Goal: Task Accomplishment & Management: Use online tool/utility

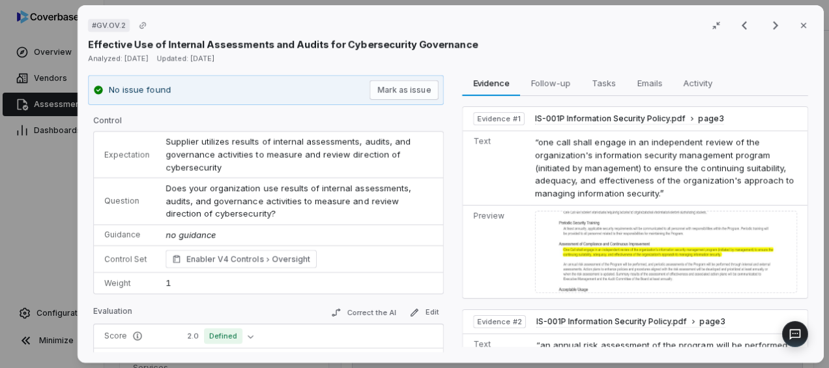
scroll to position [65, 0]
click at [43, 37] on div "# GV.OV.2 Result 14 of 73 Close Effective Use of Internal Assessments and Audit…" at bounding box center [414, 184] width 829 height 368
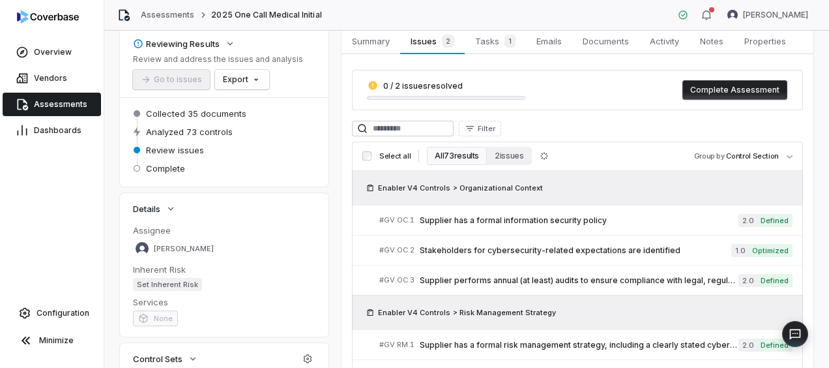
click at [51, 98] on link "Assessments" at bounding box center [52, 104] width 98 height 23
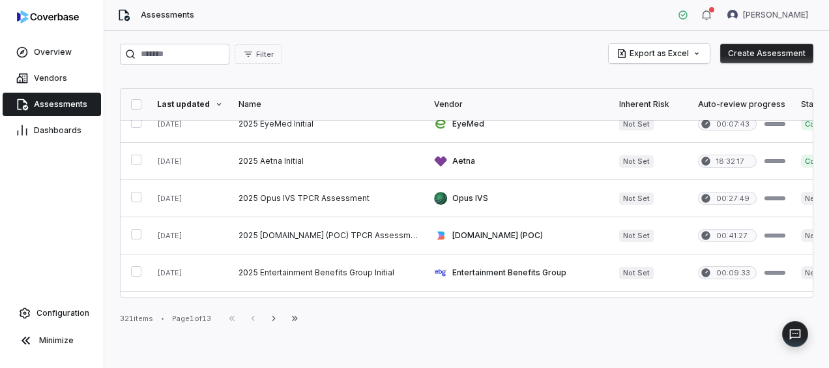
scroll to position [248, 0]
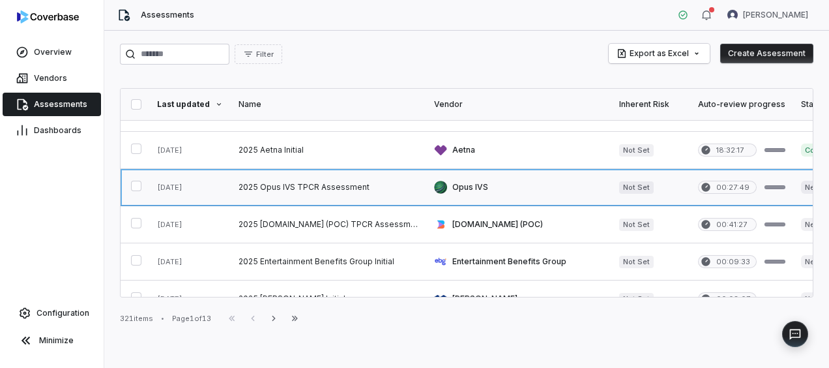
click at [211, 188] on link at bounding box center [190, 187] width 82 height 37
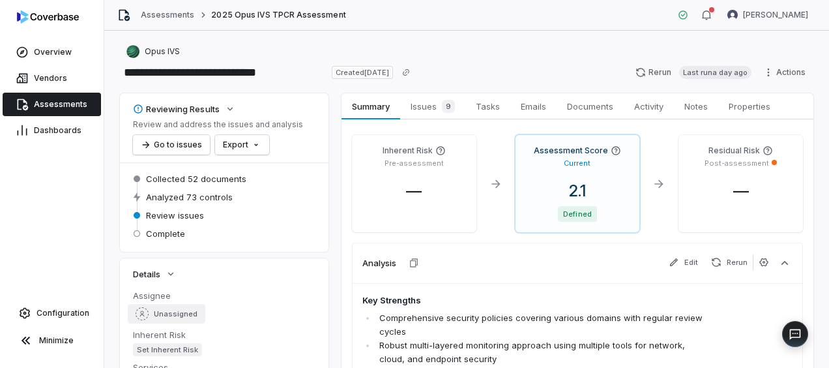
click at [160, 313] on span "Unassigned" at bounding box center [176, 314] width 44 height 10
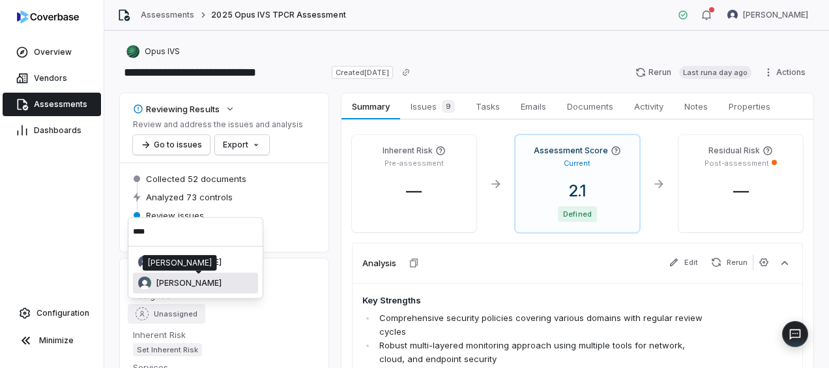
type input "****"
click at [222, 278] on span "[PERSON_NAME]" at bounding box center [188, 283] width 65 height 10
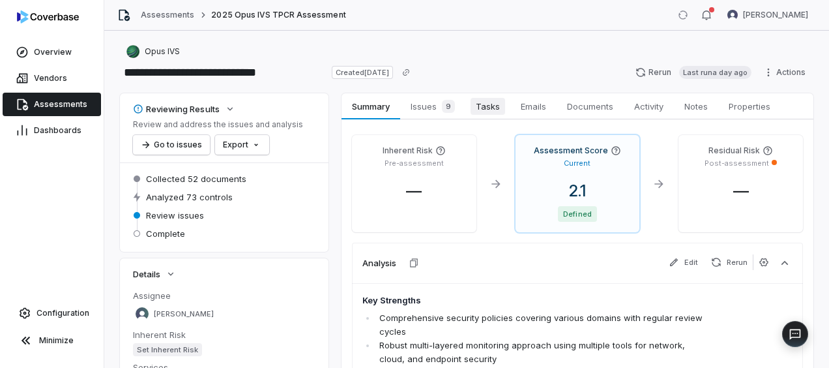
click at [501, 104] on span "Tasks" at bounding box center [488, 106] width 35 height 17
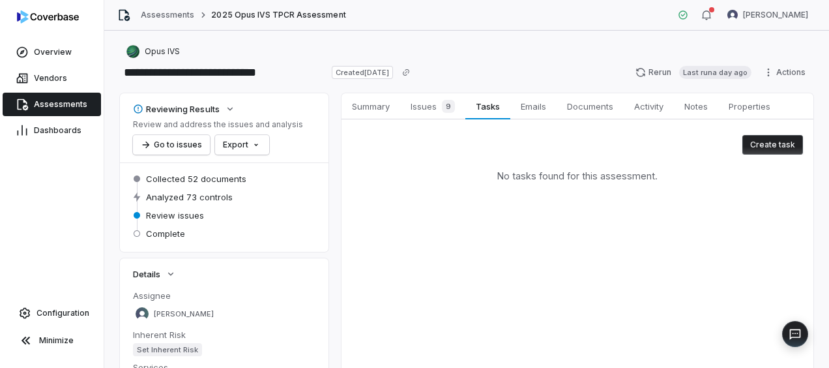
click at [762, 138] on button "Create task" at bounding box center [773, 145] width 61 height 20
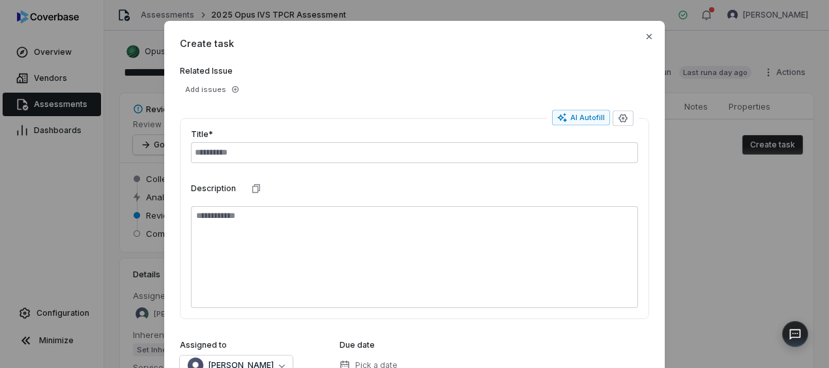
click at [249, 151] on input "text" at bounding box center [414, 152] width 447 height 21
type input "**********"
click at [249, 363] on span "[PERSON_NAME]" at bounding box center [241, 365] width 65 height 10
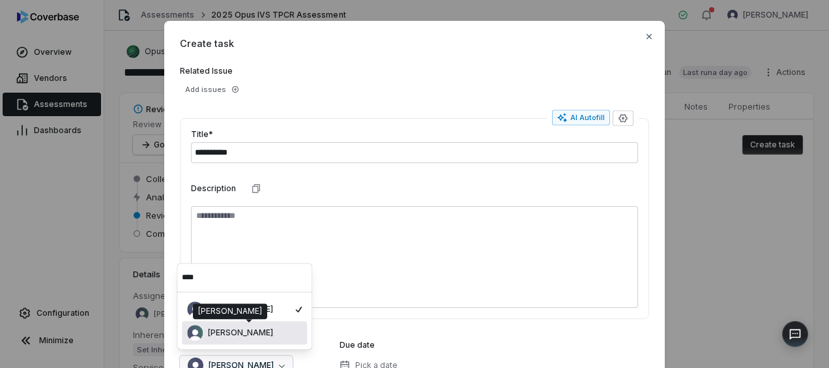
type input "****"
click at [240, 335] on span "[PERSON_NAME]" at bounding box center [240, 332] width 65 height 10
type textarea "*"
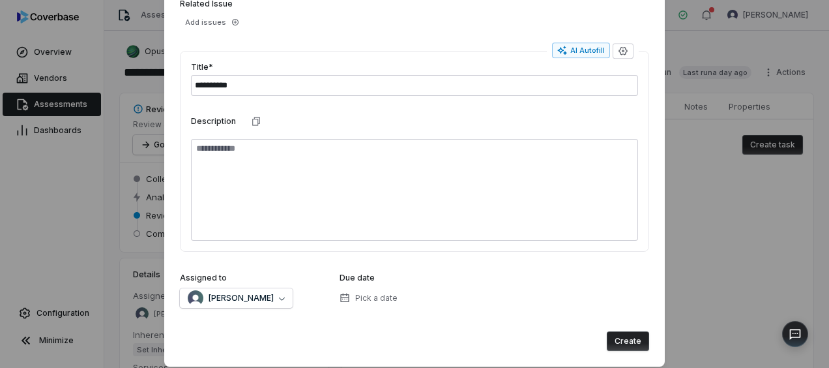
scroll to position [87, 0]
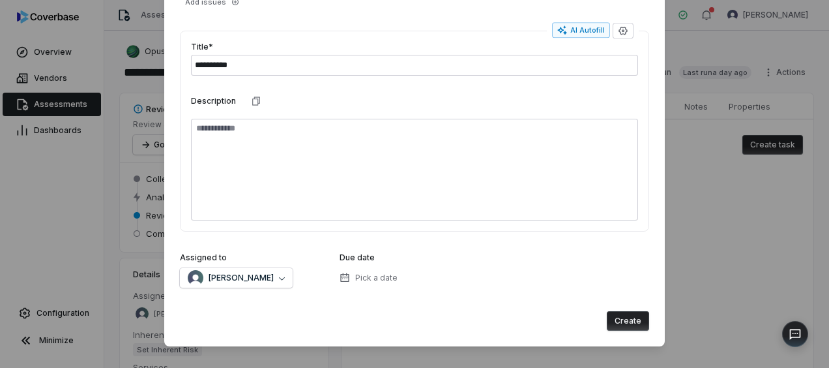
click at [625, 319] on button "Create" at bounding box center [628, 321] width 42 height 20
type textarea "*"
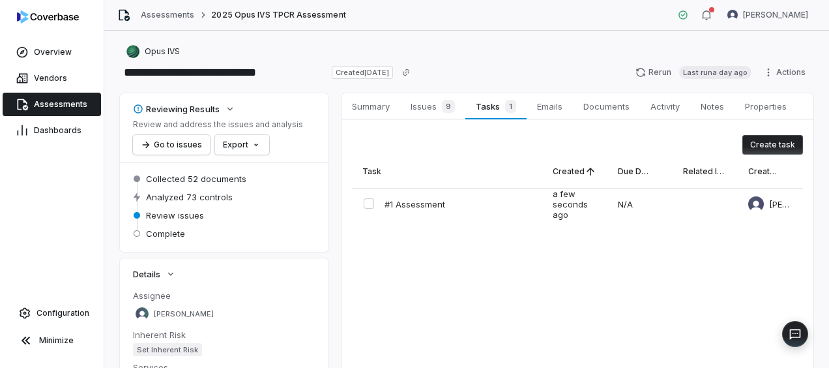
click at [55, 102] on span "Assessments" at bounding box center [60, 104] width 53 height 10
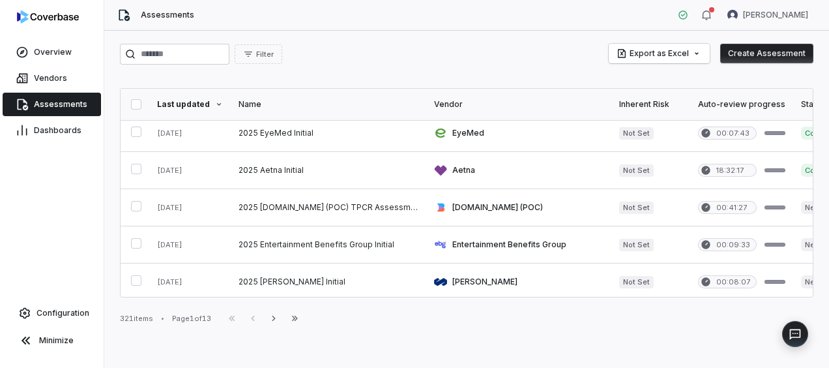
scroll to position [271, 0]
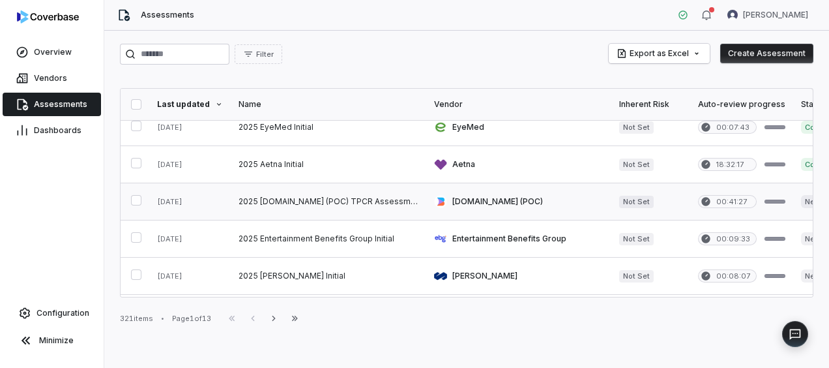
click at [356, 202] on link at bounding box center [329, 201] width 196 height 37
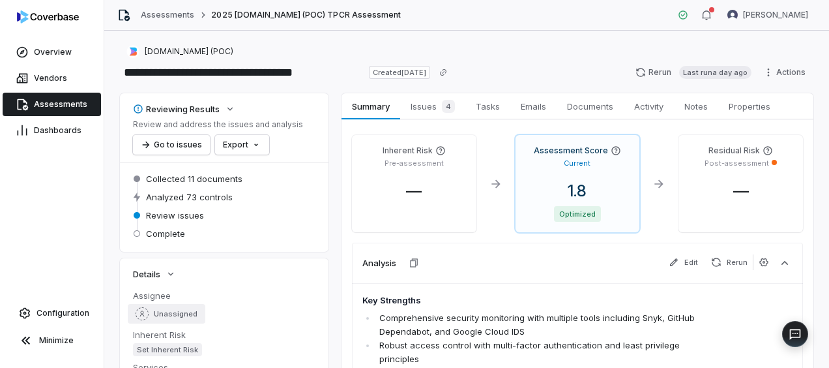
click at [185, 315] on span "Unassigned" at bounding box center [176, 314] width 44 height 10
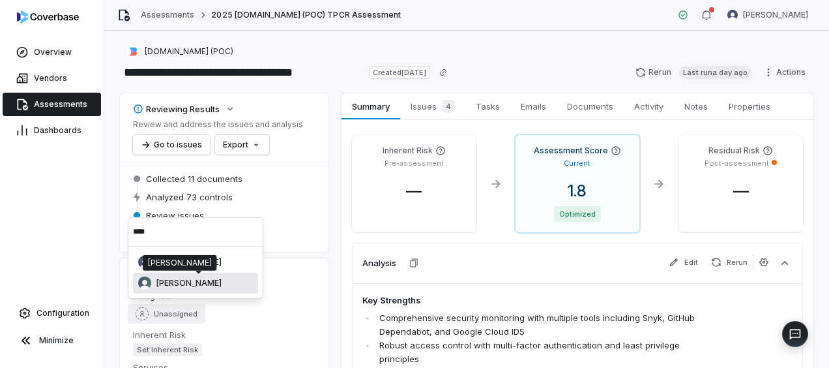
type input "****"
click at [189, 285] on span "[PERSON_NAME]" at bounding box center [188, 283] width 65 height 10
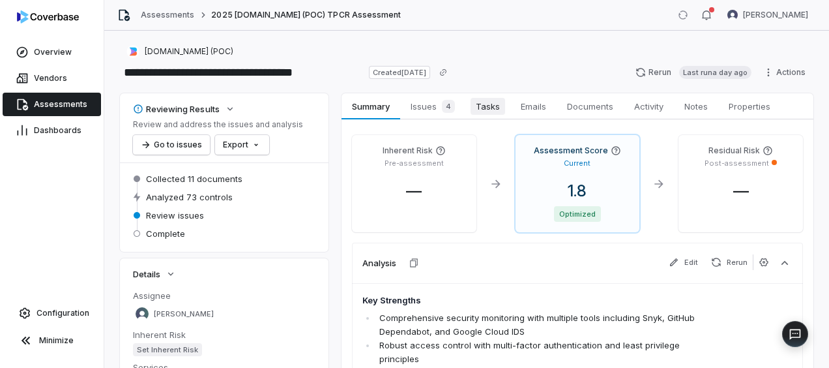
click at [488, 107] on span "Tasks" at bounding box center [488, 106] width 35 height 17
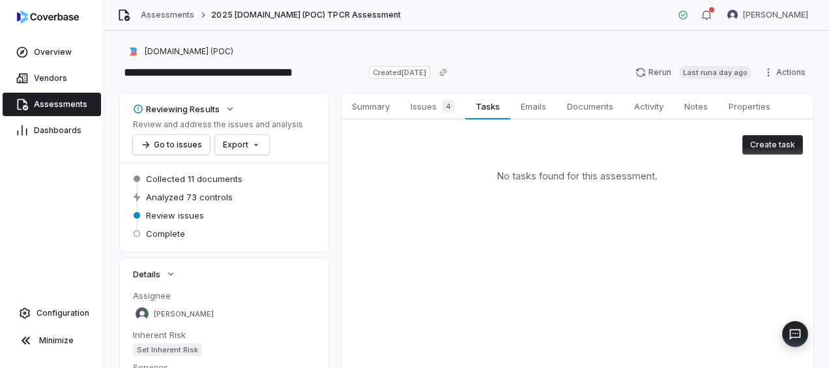
click at [762, 154] on button "Create task" at bounding box center [773, 145] width 61 height 20
type textarea "*"
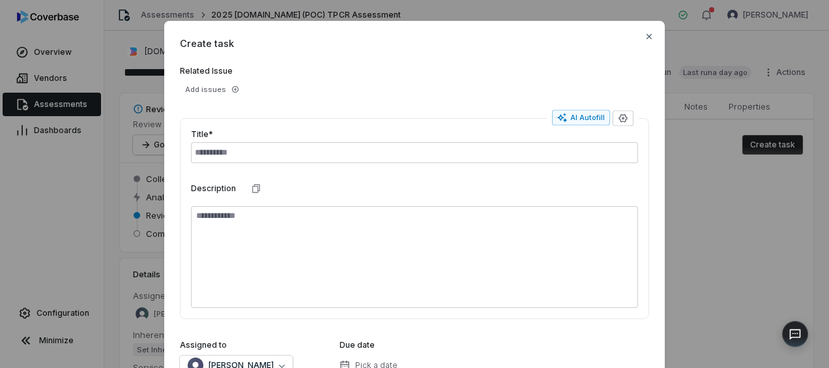
click at [489, 149] on input "text" at bounding box center [414, 152] width 447 height 21
type input "**********"
click at [249, 355] on button "[PERSON_NAME]" at bounding box center [236, 365] width 113 height 20
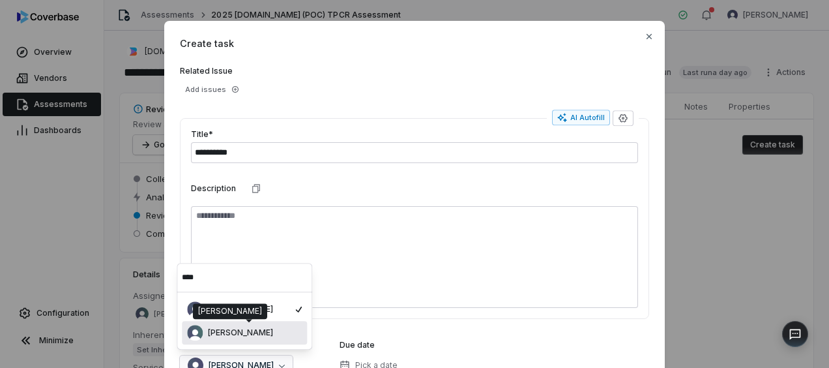
type input "****"
click at [227, 333] on span "[PERSON_NAME]" at bounding box center [240, 332] width 65 height 10
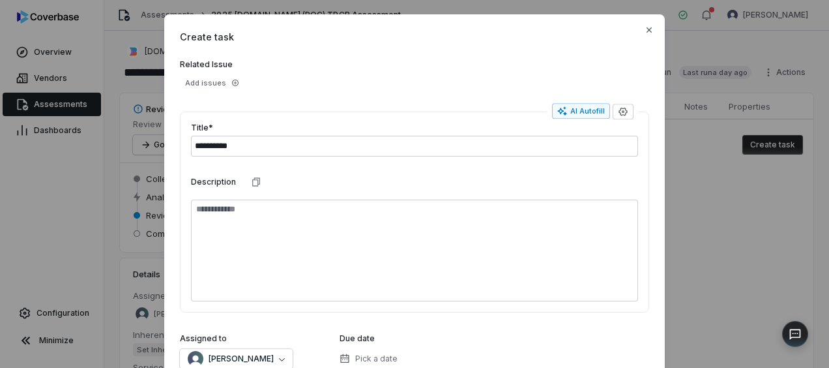
scroll to position [87, 0]
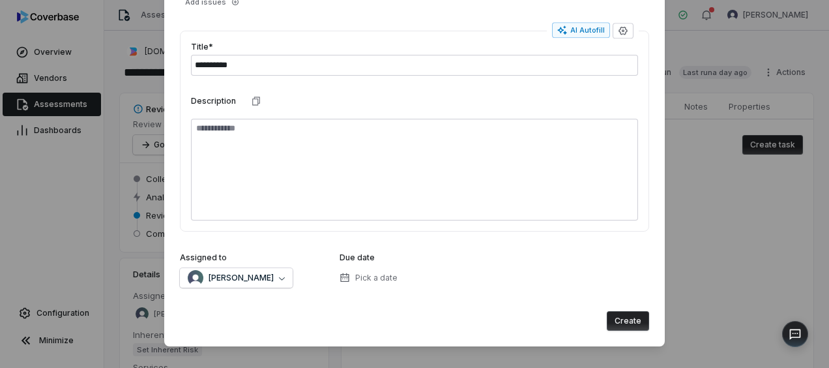
click at [625, 319] on button "Create" at bounding box center [628, 321] width 42 height 20
type textarea "*"
